Goal: Navigation & Orientation: Find specific page/section

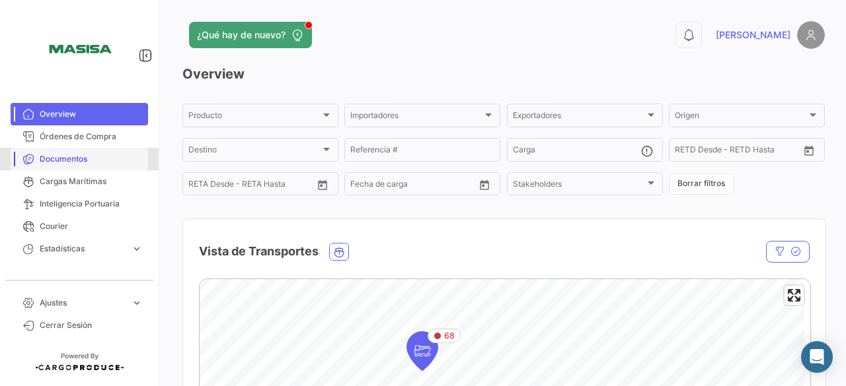
click at [96, 163] on span "Documentos" at bounding box center [91, 159] width 103 height 12
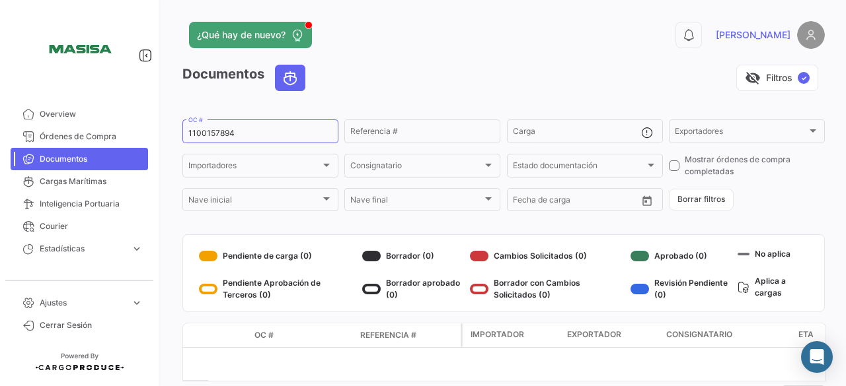
scroll to position [54, 0]
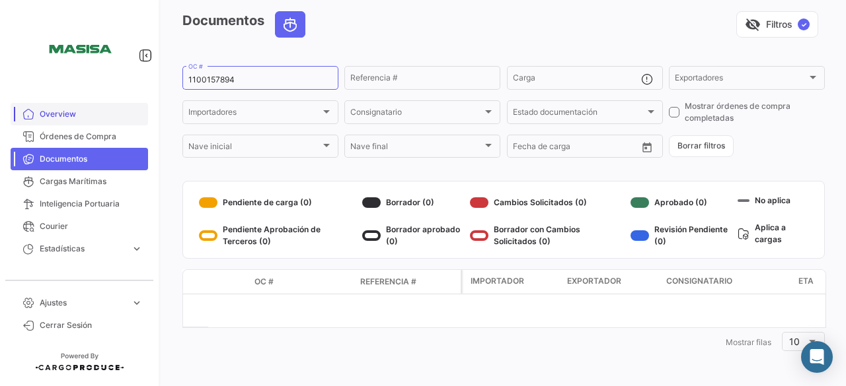
click at [65, 110] on span "Overview" at bounding box center [91, 114] width 103 height 12
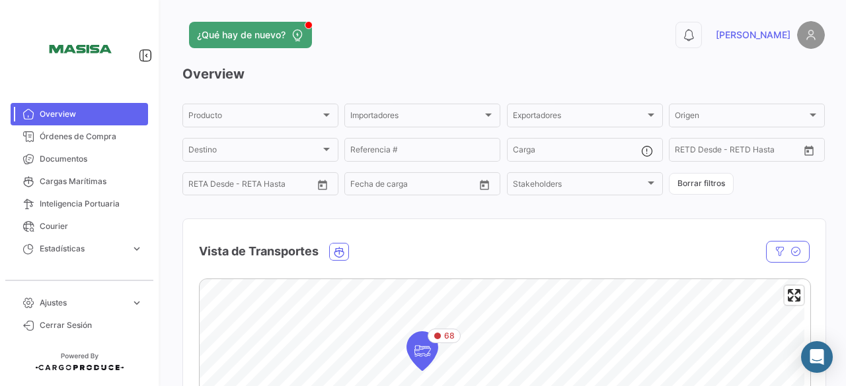
scroll to position [338, 0]
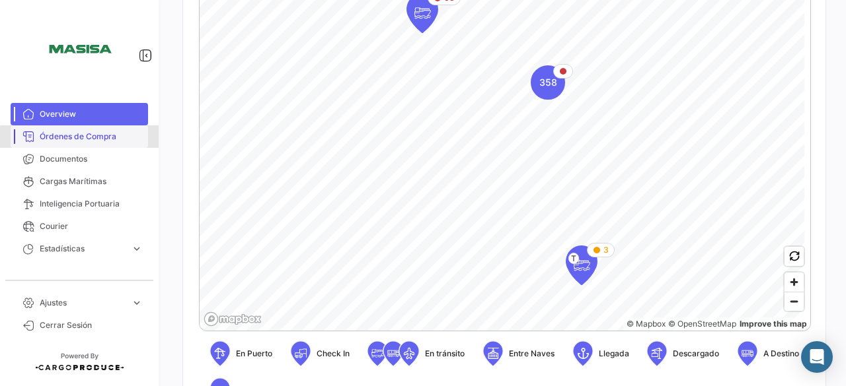
click at [81, 137] on span "Órdenes de Compra" at bounding box center [91, 137] width 103 height 12
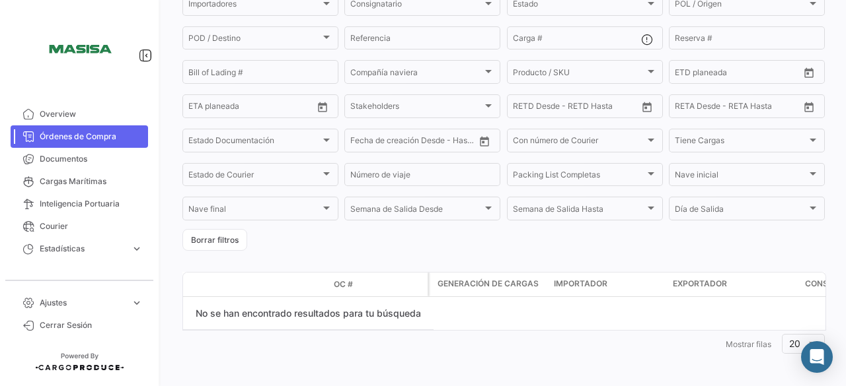
scroll to position [167, 0]
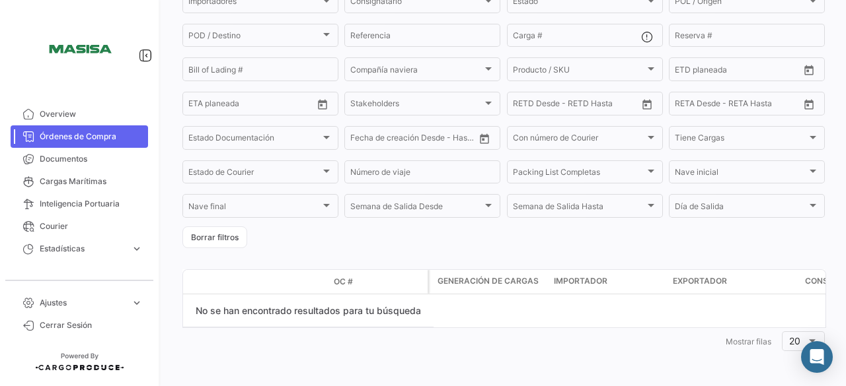
click at [348, 291] on datatable-header-cell "OC #" at bounding box center [377, 282] width 99 height 22
click at [81, 307] on span "Ajustes" at bounding box center [83, 303] width 86 height 12
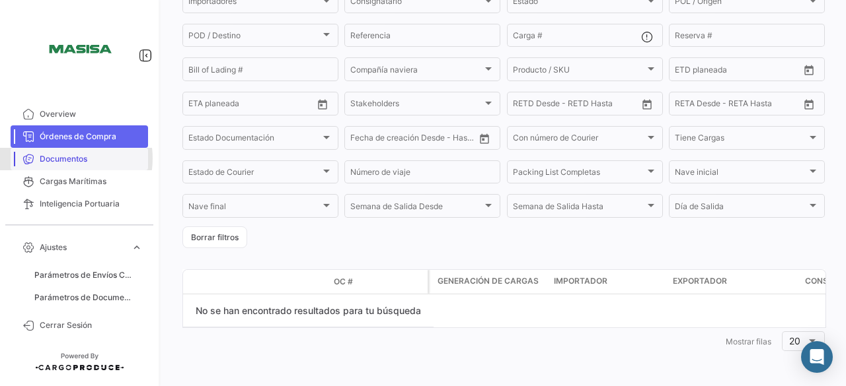
click at [62, 159] on span "Documentos" at bounding box center [91, 159] width 103 height 12
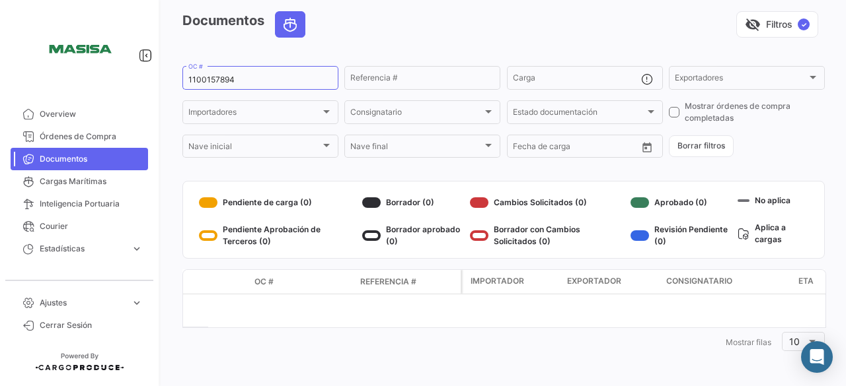
scroll to position [54, 0]
click at [260, 284] on span "OC #" at bounding box center [263, 282] width 19 height 12
click at [838, 382] on div "¿Qué hay de nuevo? 0 [PERSON_NAME] Documentos visibility_off Filtros ✓ 11001578…" at bounding box center [503, 193] width 684 height 386
